Goal: Task Accomplishment & Management: Use online tool/utility

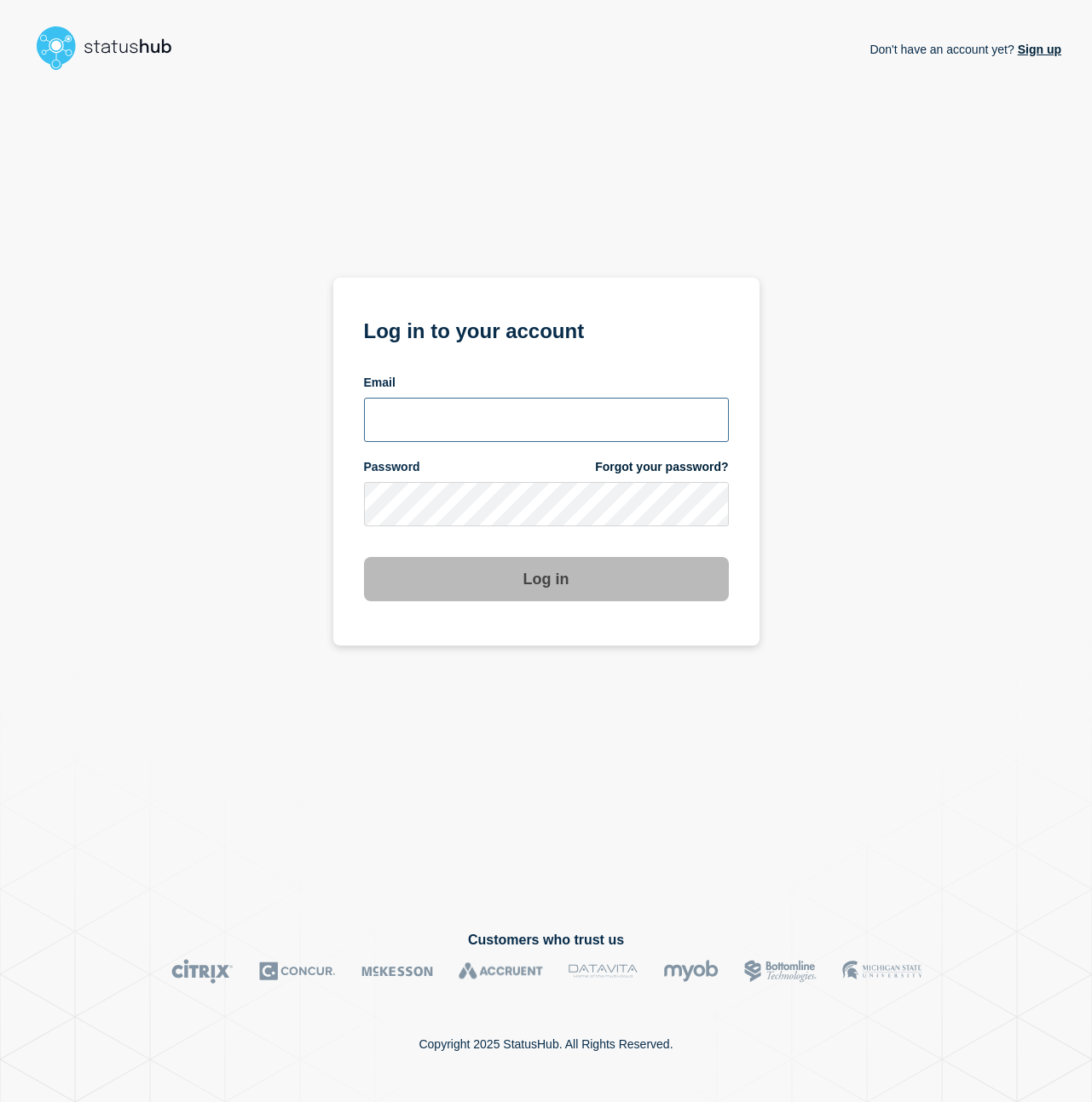
click at [406, 420] on input "email input" at bounding box center [546, 419] width 365 height 44
type input "[PERSON_NAME][EMAIL_ADDRESS][PERSON_NAME][DOMAIN_NAME]"
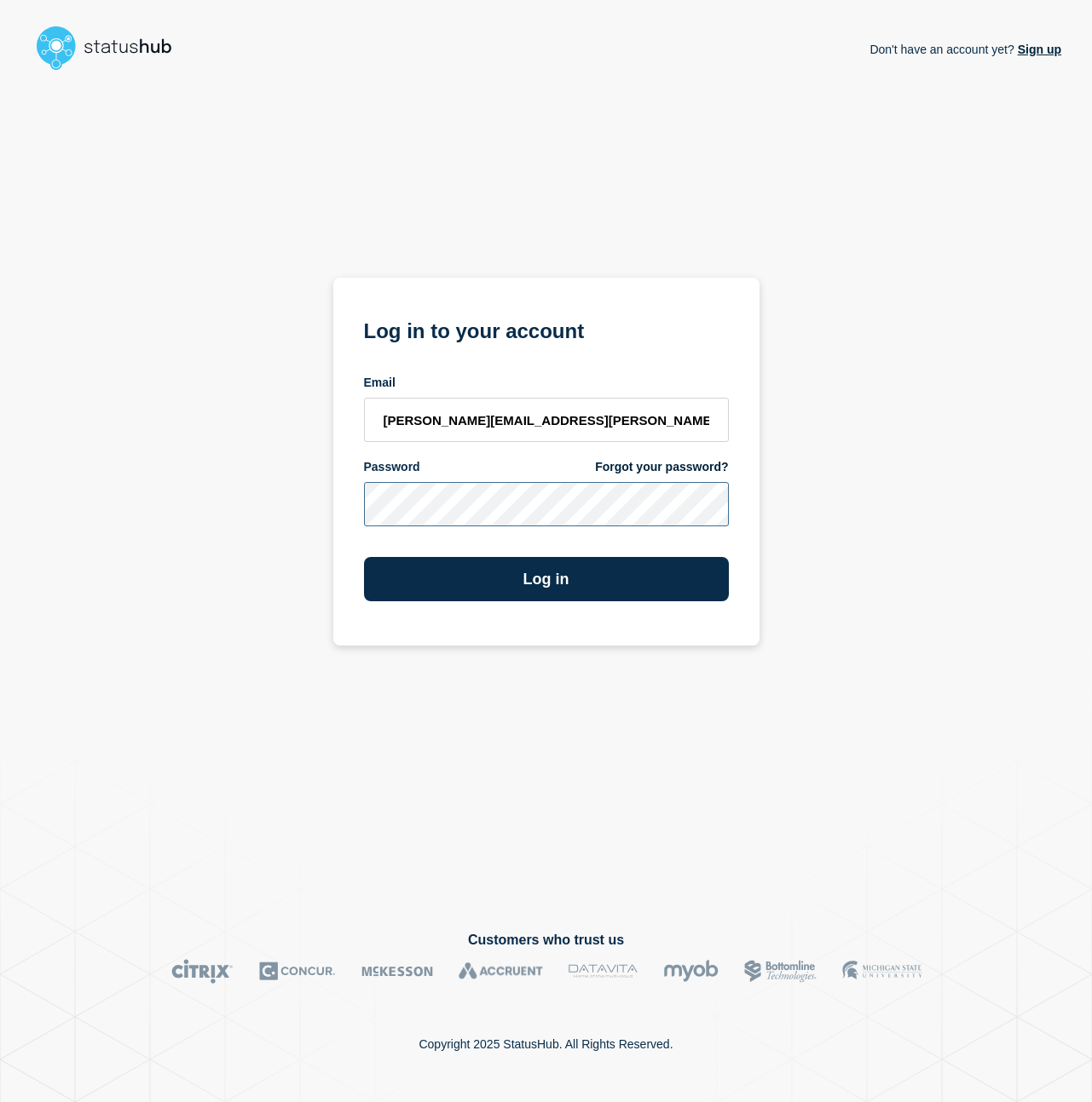
click at [364, 557] on button "Log in" at bounding box center [546, 579] width 365 height 44
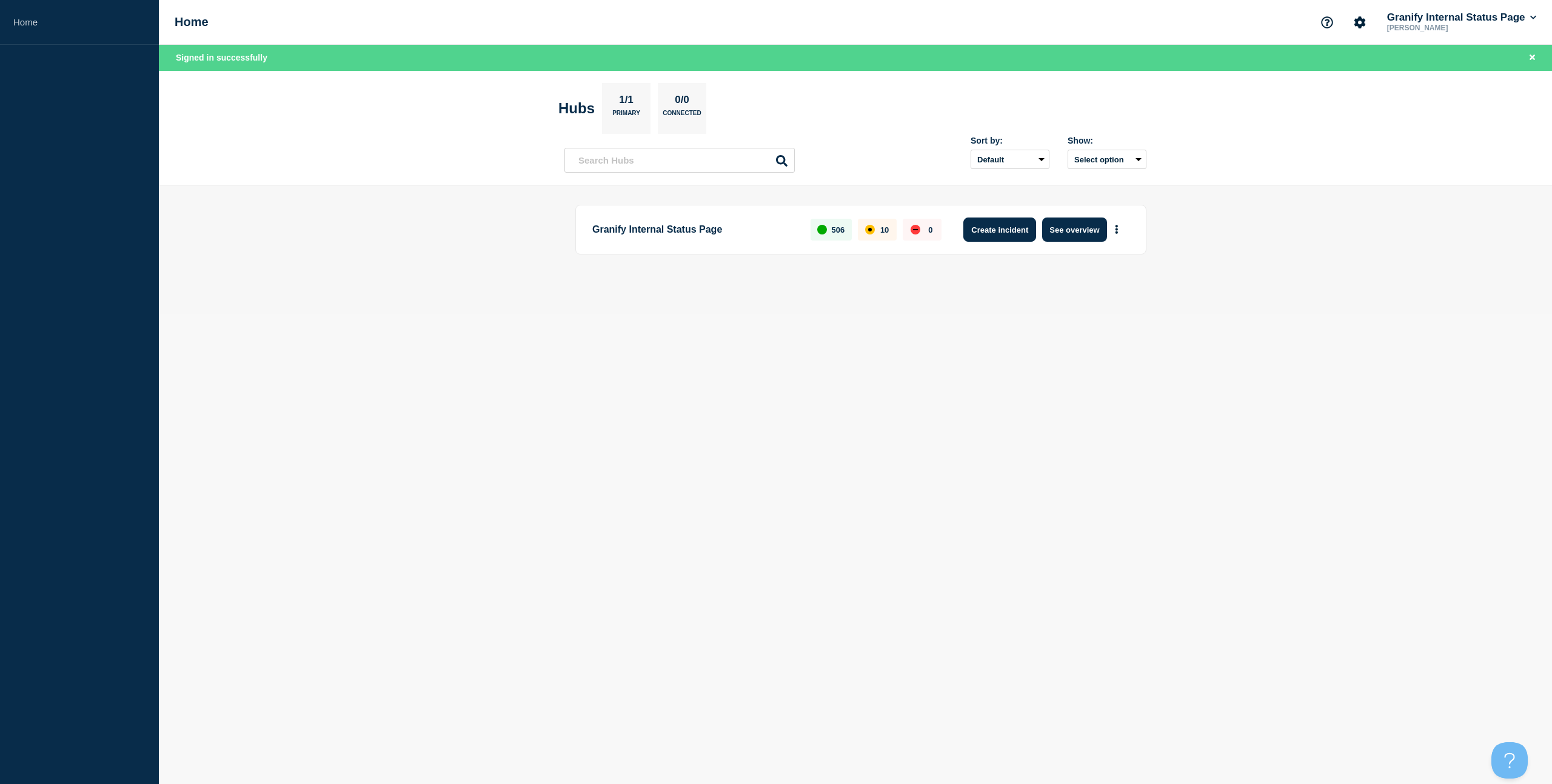
click at [776, 232] on button "Create incident" at bounding box center [1000, 230] width 73 height 24
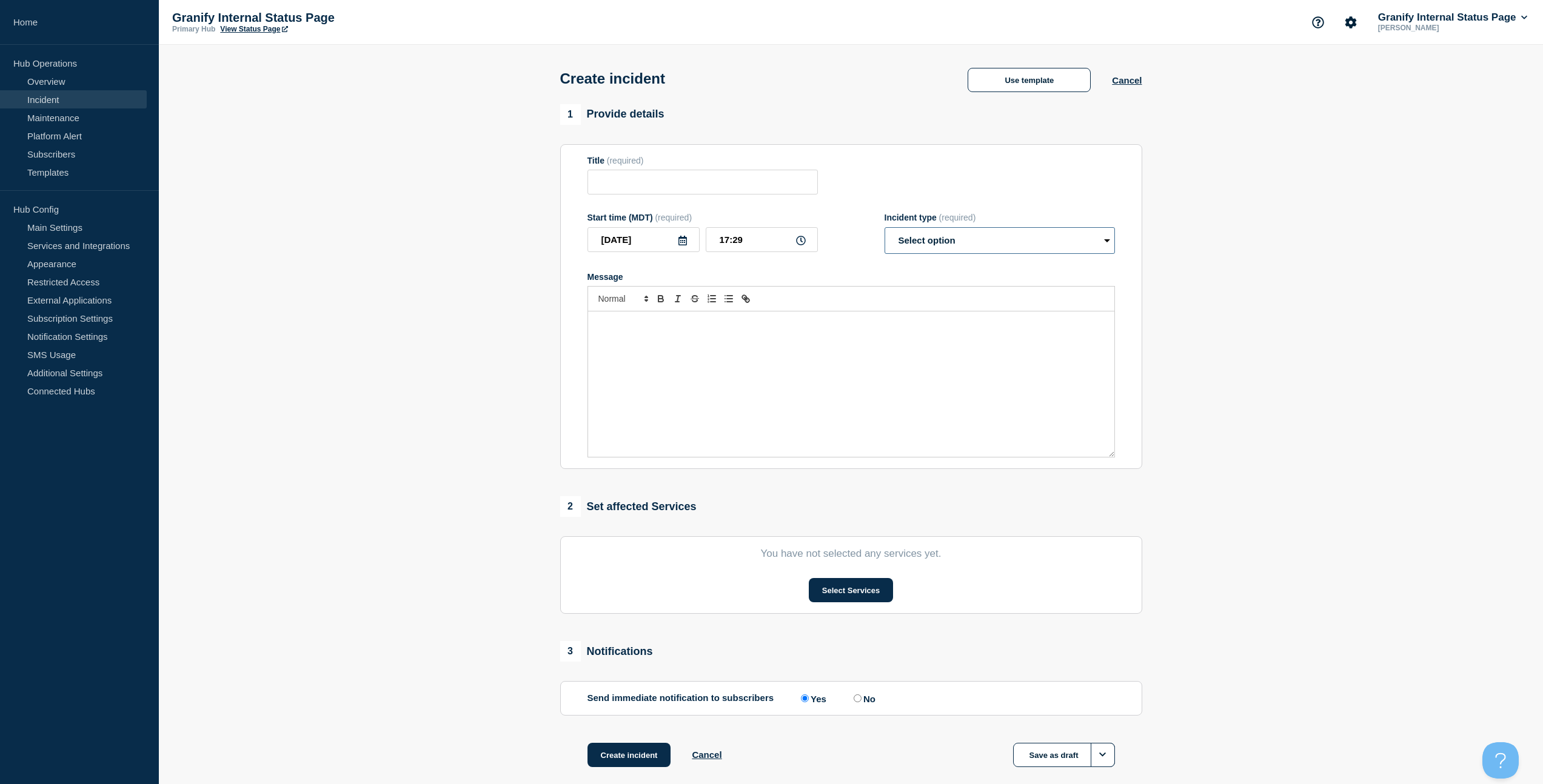
click at [776, 251] on select "Select option Investigating Identified Monitoring" at bounding box center [999, 241] width 231 height 27
click at [776, 86] on button "Use template" at bounding box center [1029, 80] width 123 height 24
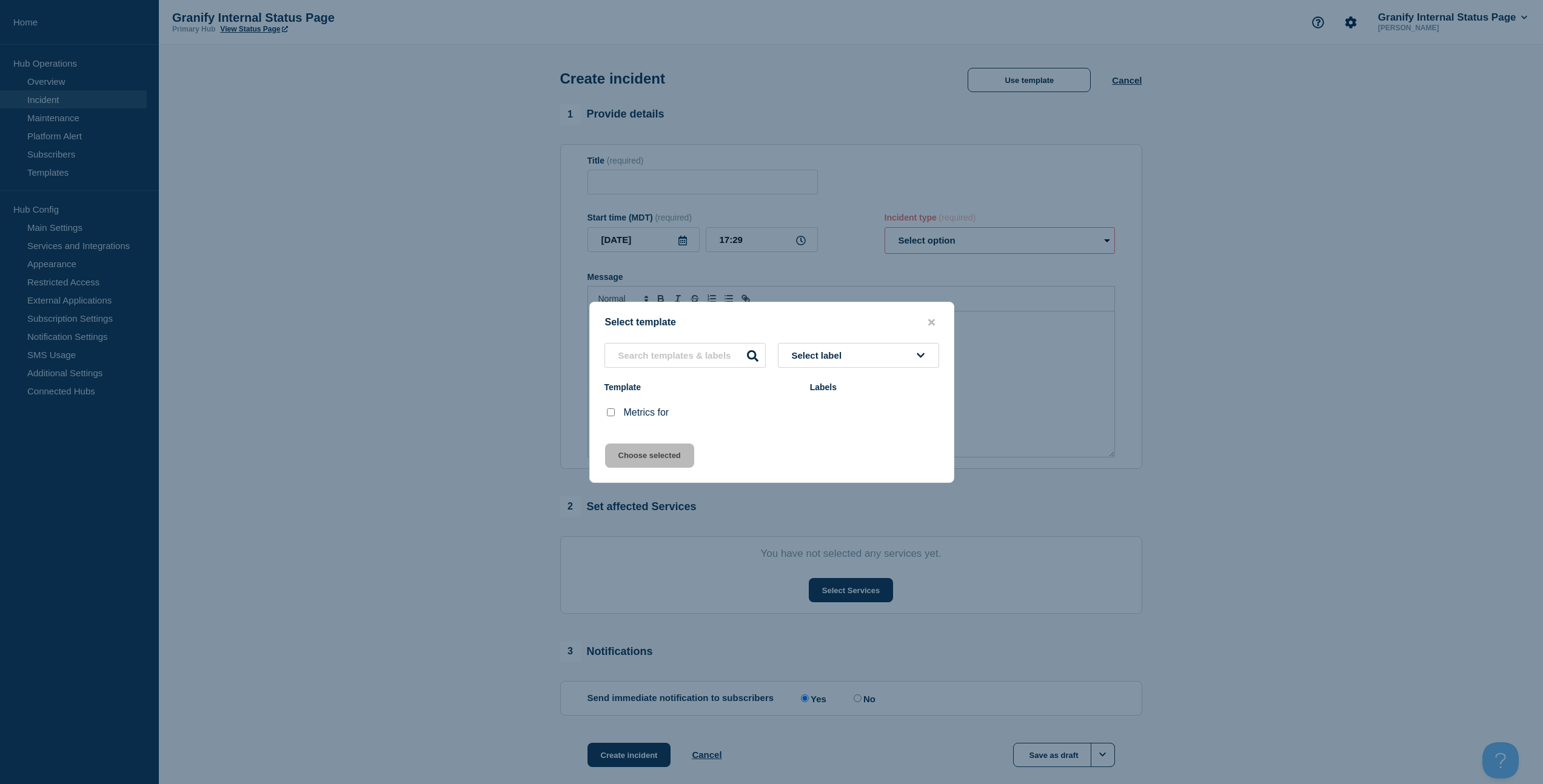
click at [610, 416] on input "Metrics for checkbox" at bounding box center [611, 412] width 8 height 8
checkbox input "true"
click at [618, 455] on button "Choose selected" at bounding box center [649, 455] width 89 height 24
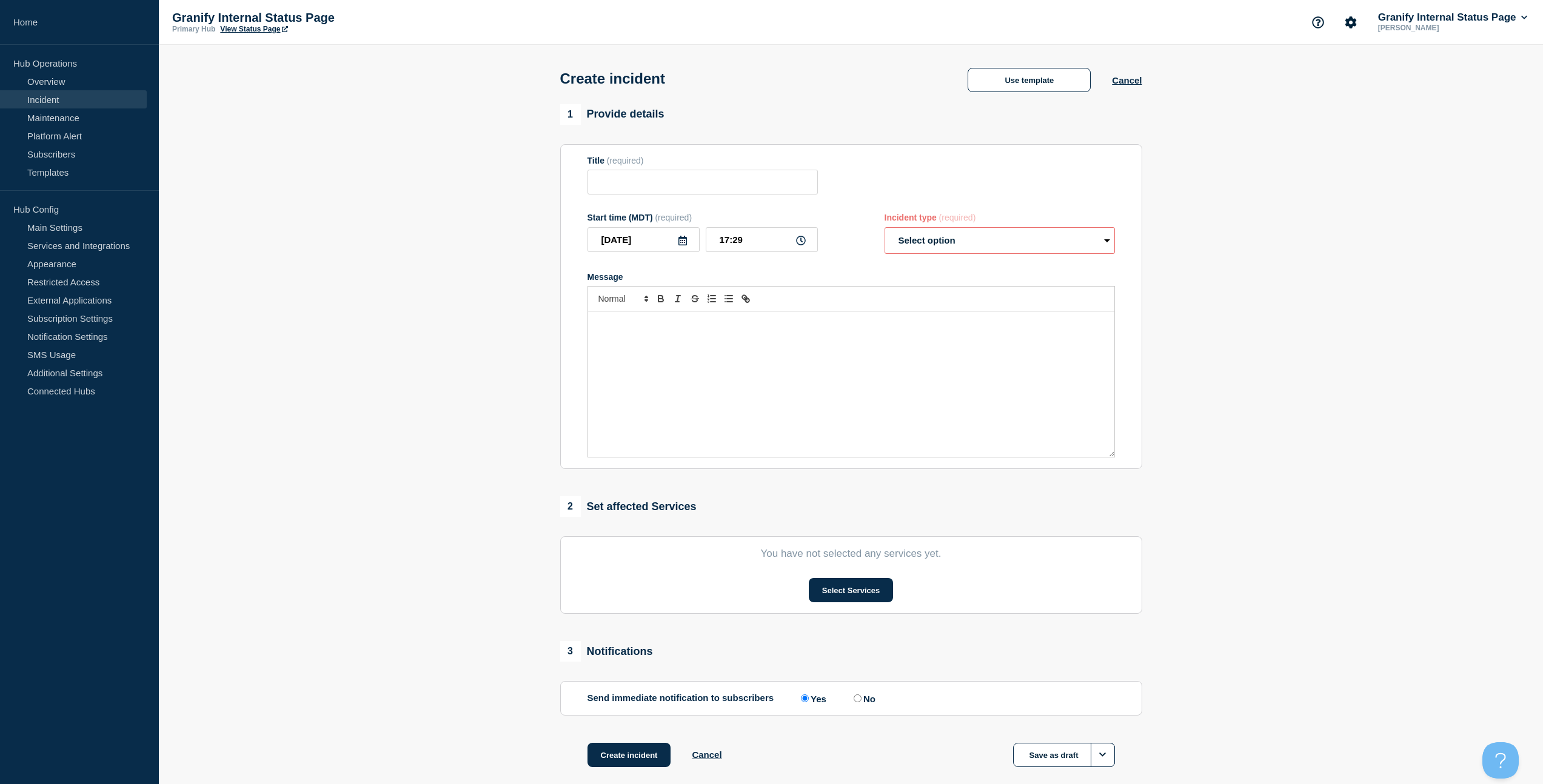
type input "Metrics for"
select select "monitoring"
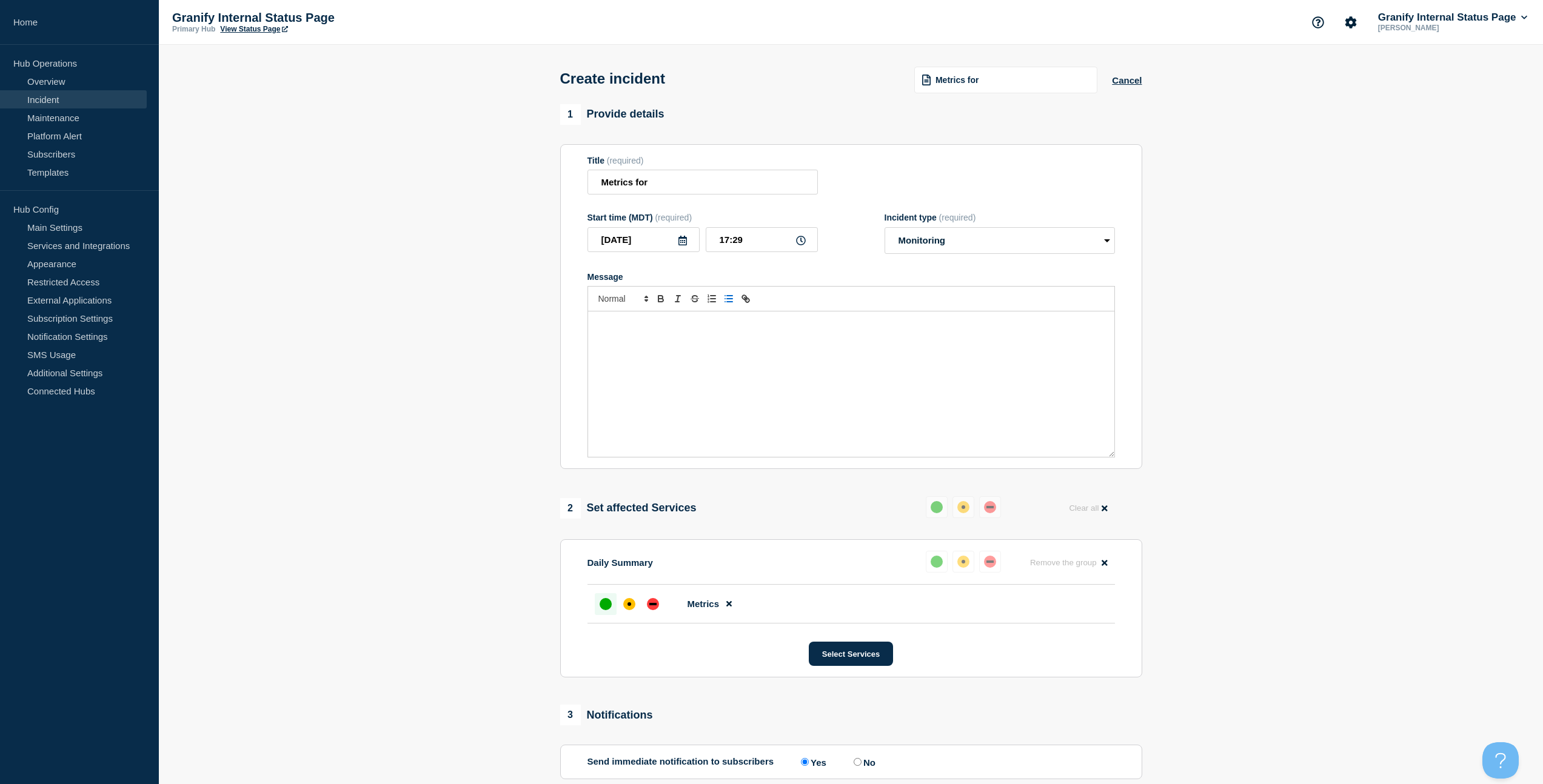
click at [727, 299] on line "Toggle bulleted list" at bounding box center [730, 299] width 5 height 0
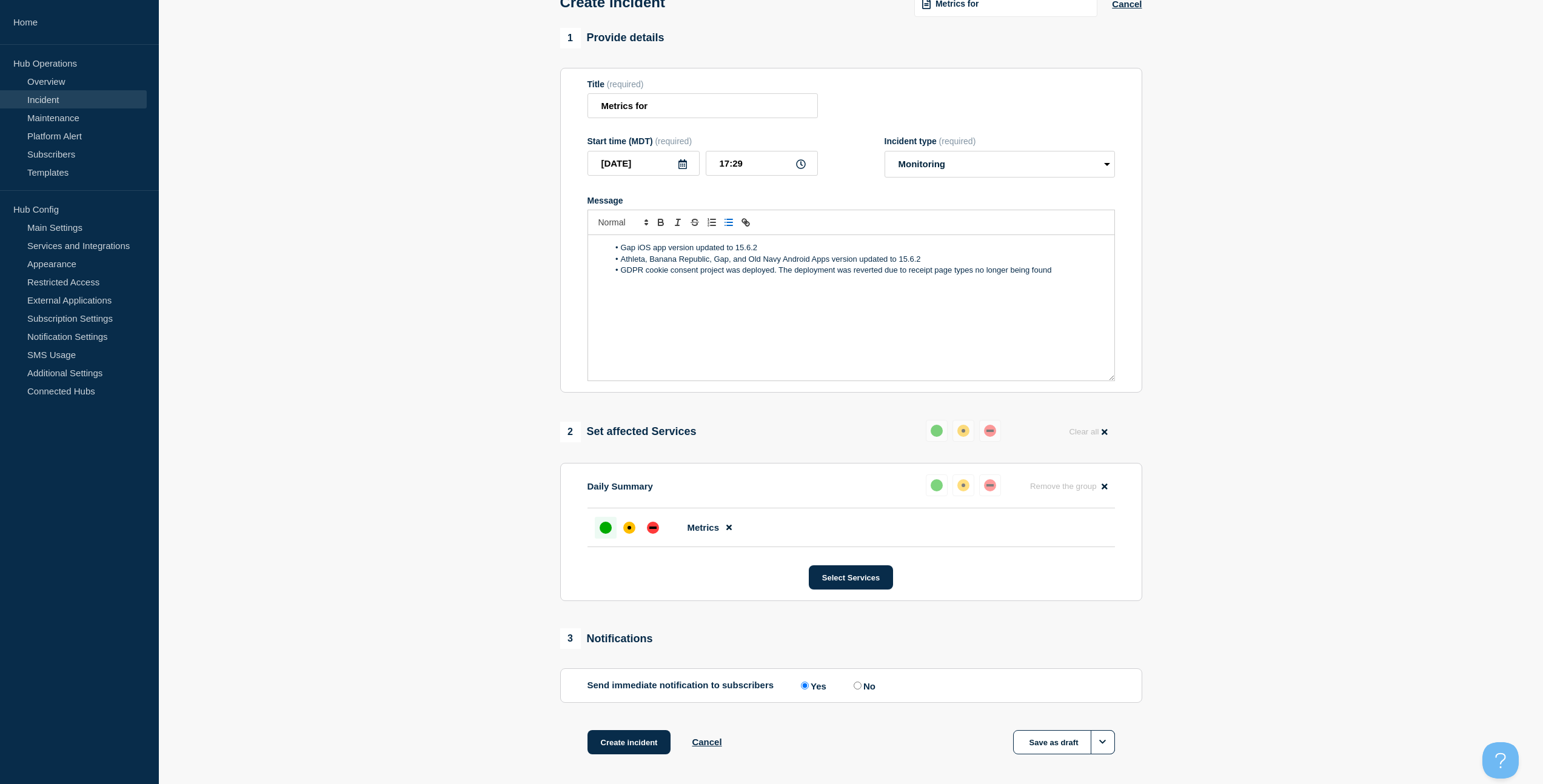
scroll to position [144, 0]
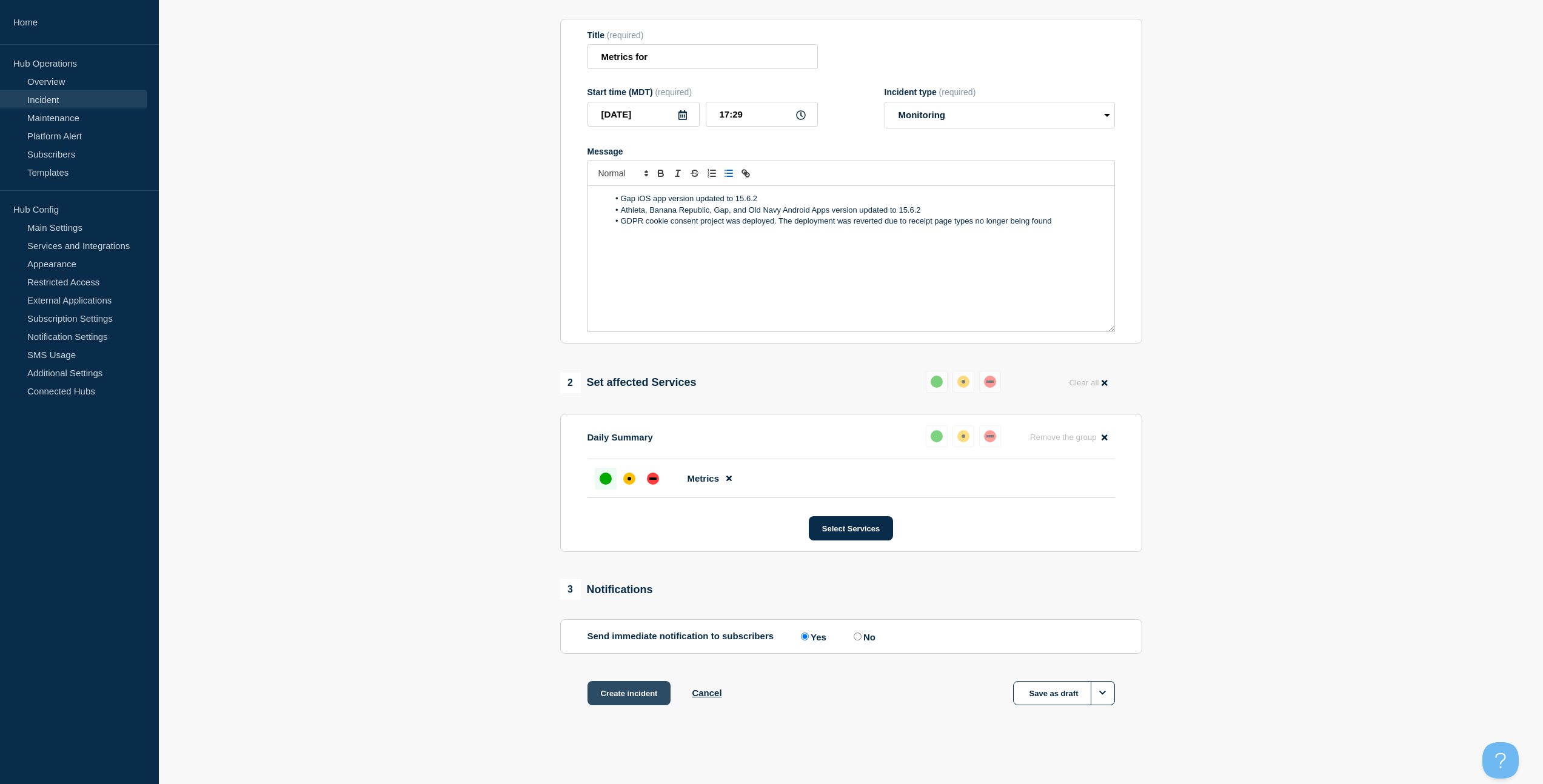
click at [647, 694] on button "Create incident" at bounding box center [629, 693] width 83 height 24
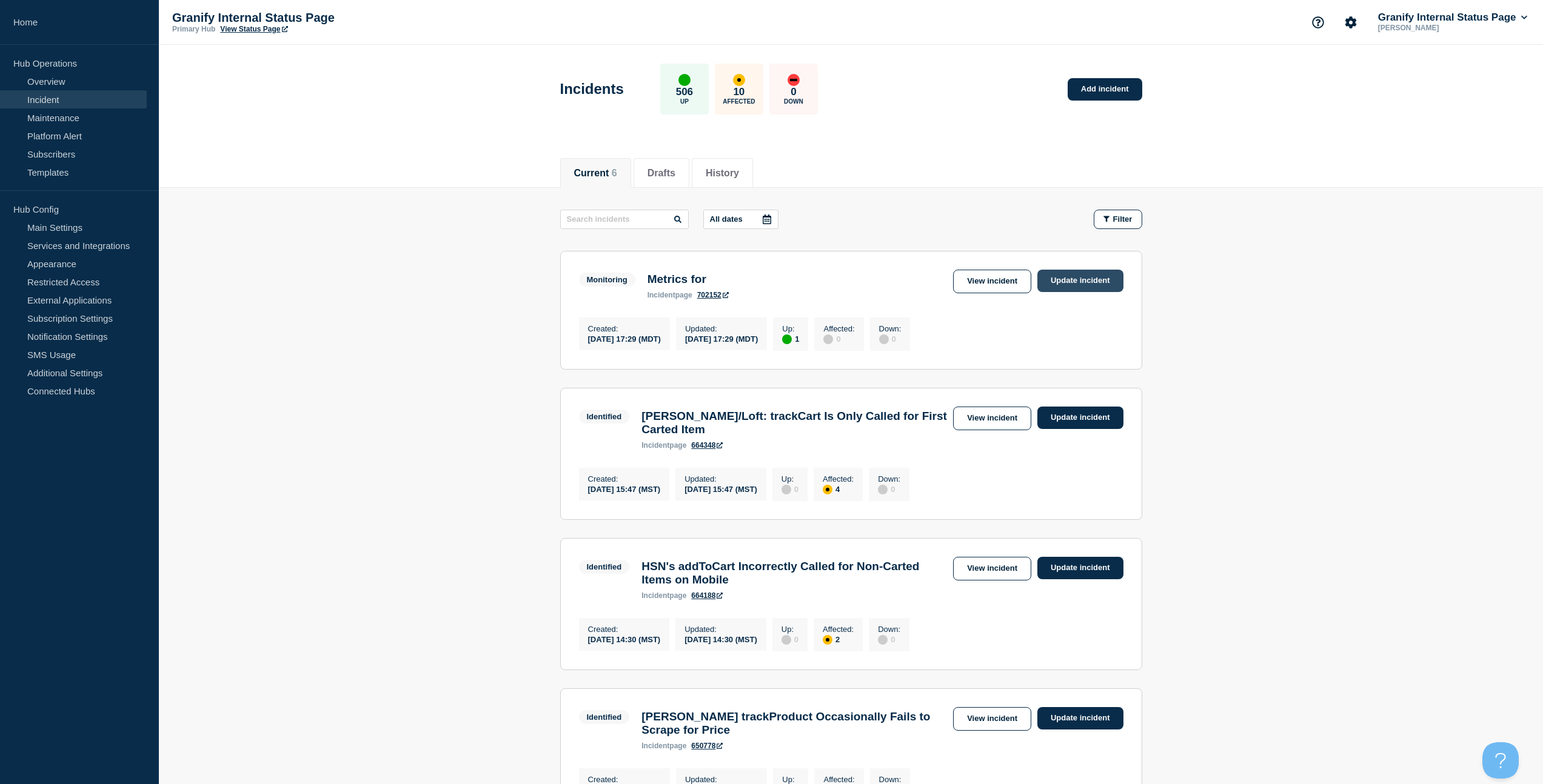
click at [1073, 282] on link "Update incident" at bounding box center [1081, 280] width 86 height 22
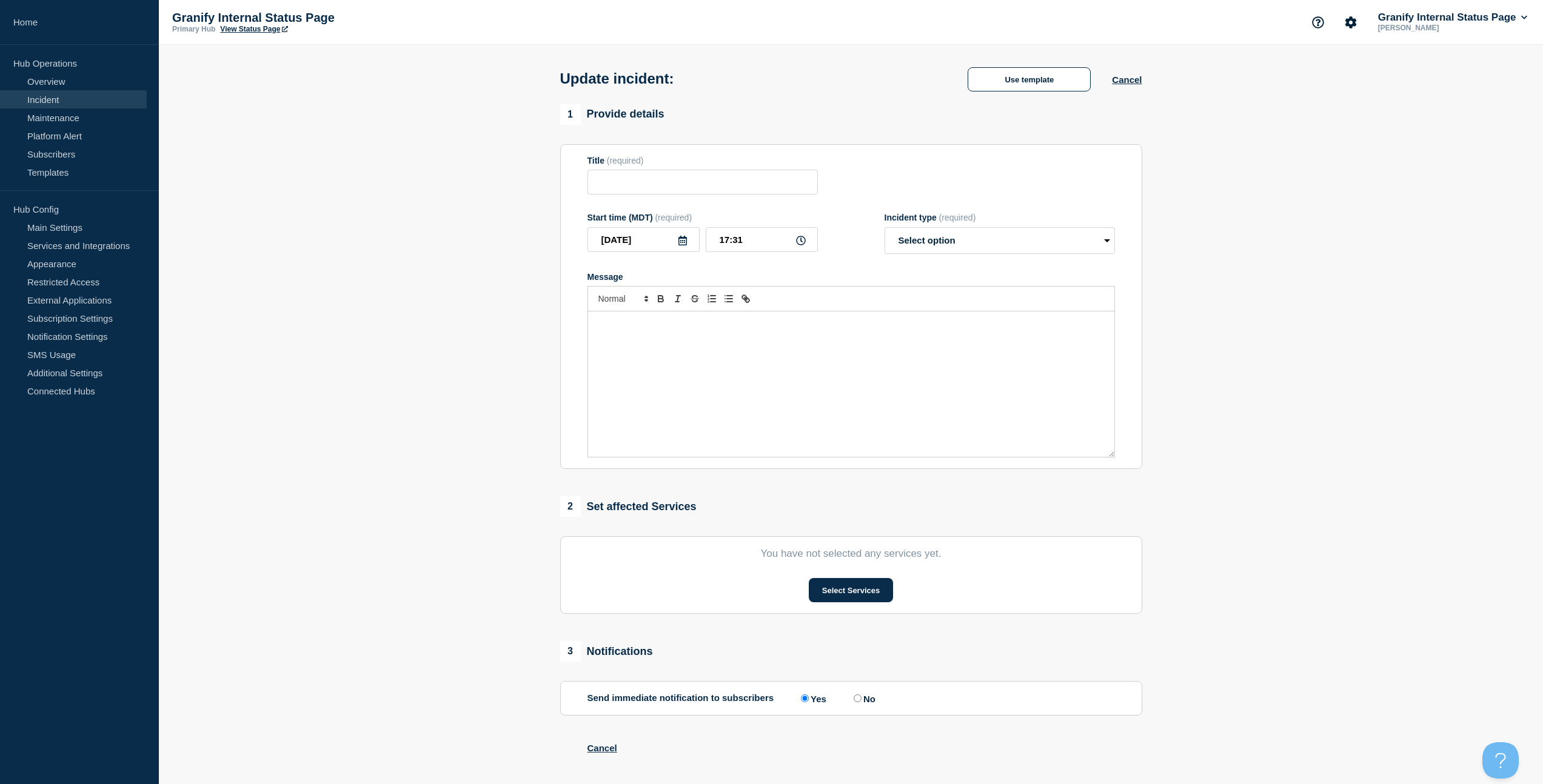
type input "Metrics for"
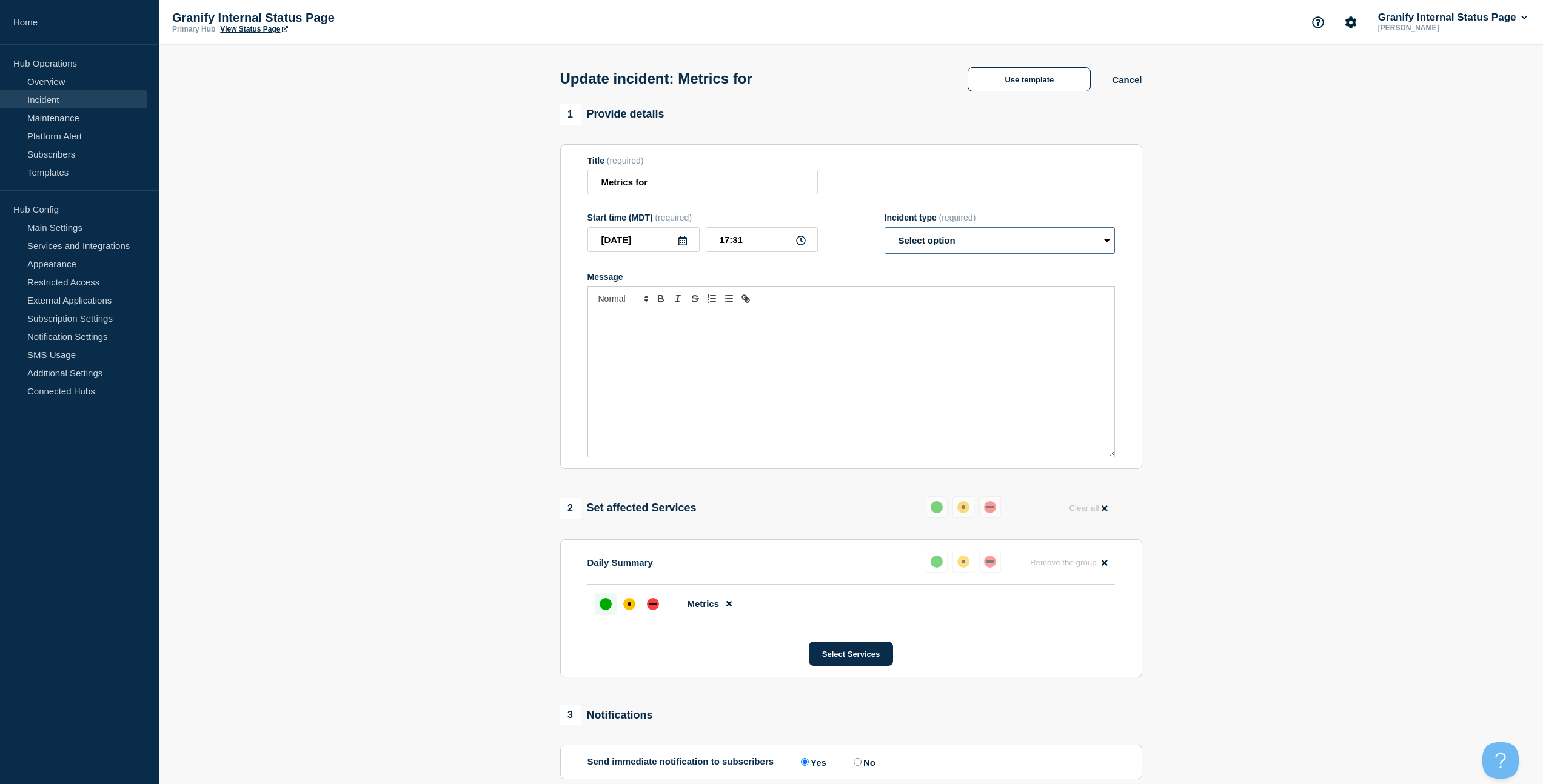
click at [972, 247] on select "Select option Investigating Identified Monitoring Resolved" at bounding box center [999, 241] width 231 height 27
select select "resolved"
click at [884, 236] on select "Select option Investigating Identified Monitoring Resolved" at bounding box center [999, 241] width 231 height 27
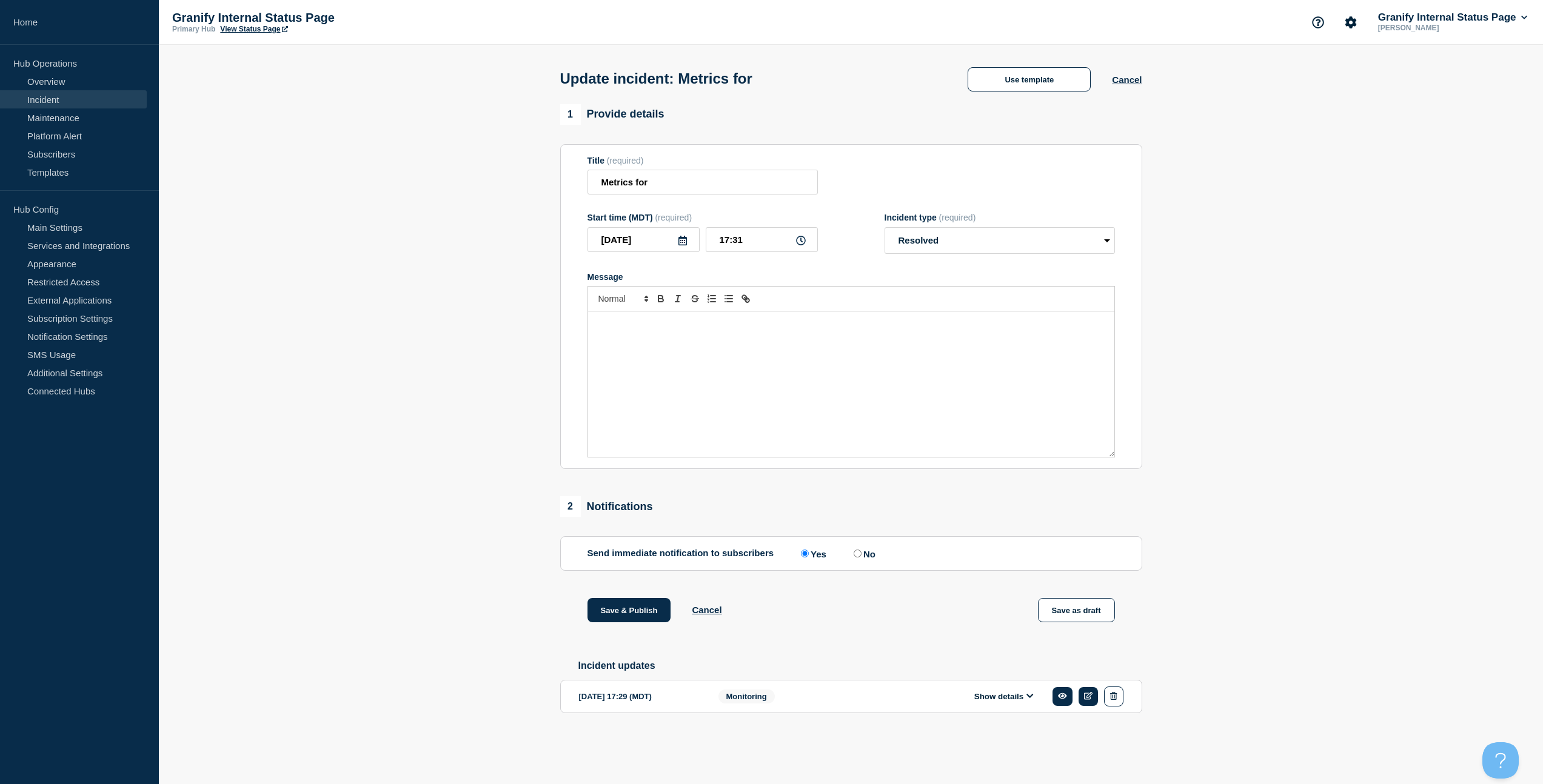
click at [854, 558] on input "No" at bounding box center [858, 554] width 8 height 8
radio input "true"
radio input "false"
click at [622, 623] on button "Save & Publish" at bounding box center [629, 610] width 83 height 24
